Goal: Task Accomplishment & Management: Manage account settings

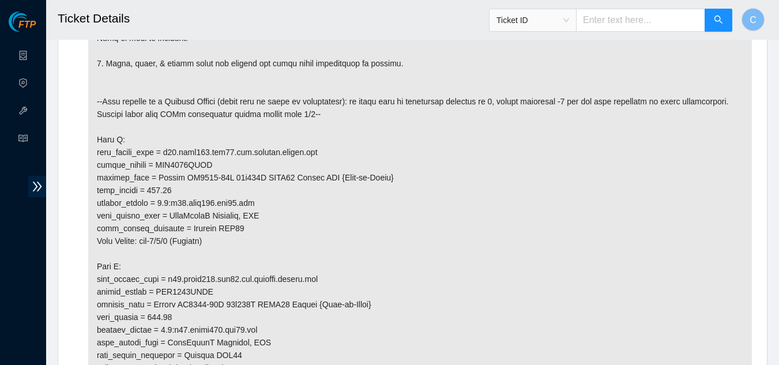
scroll to position [346, 0]
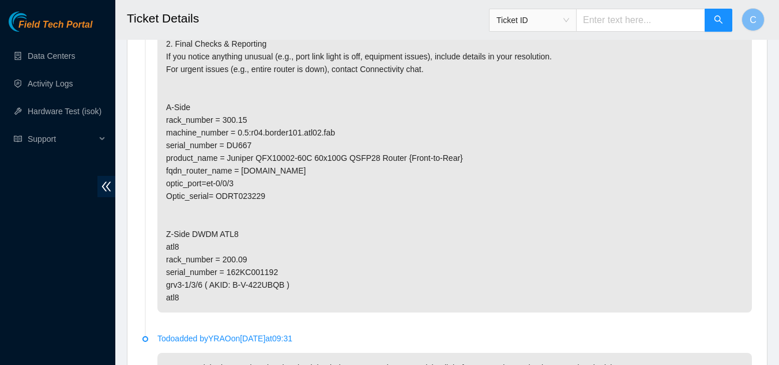
scroll to position [309, 0]
